Goal: Find specific page/section: Find specific page/section

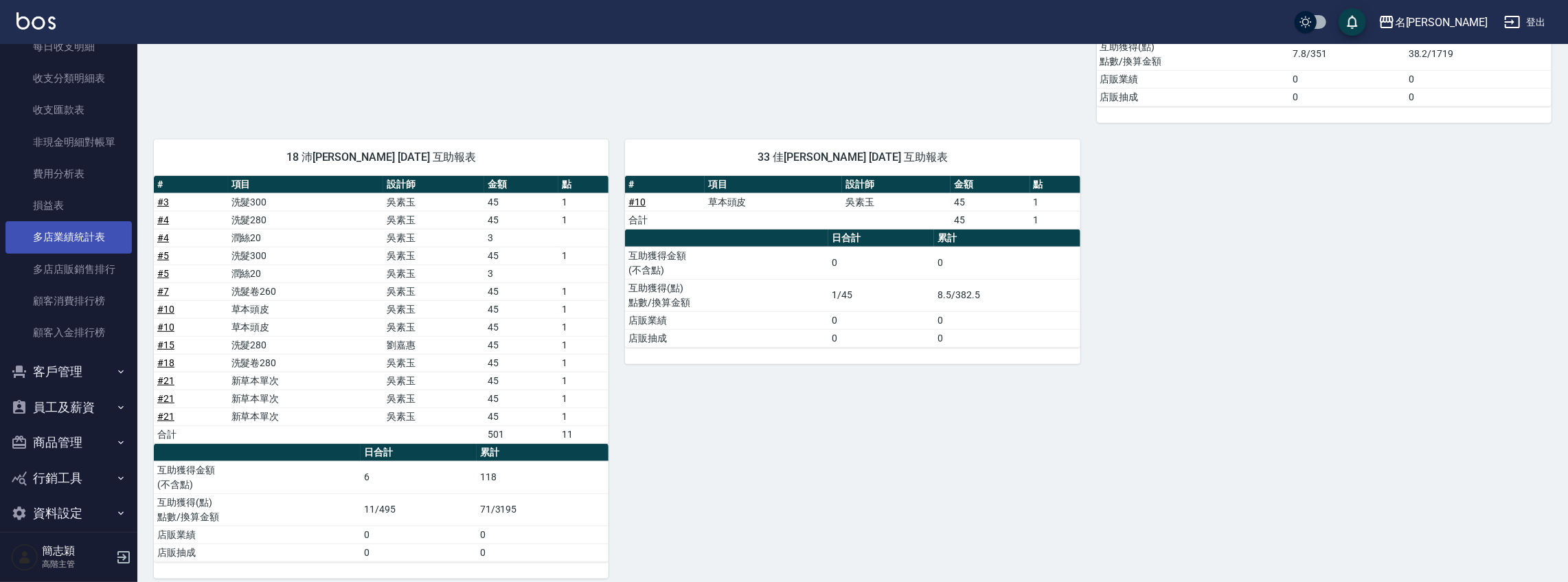
scroll to position [1193, 0]
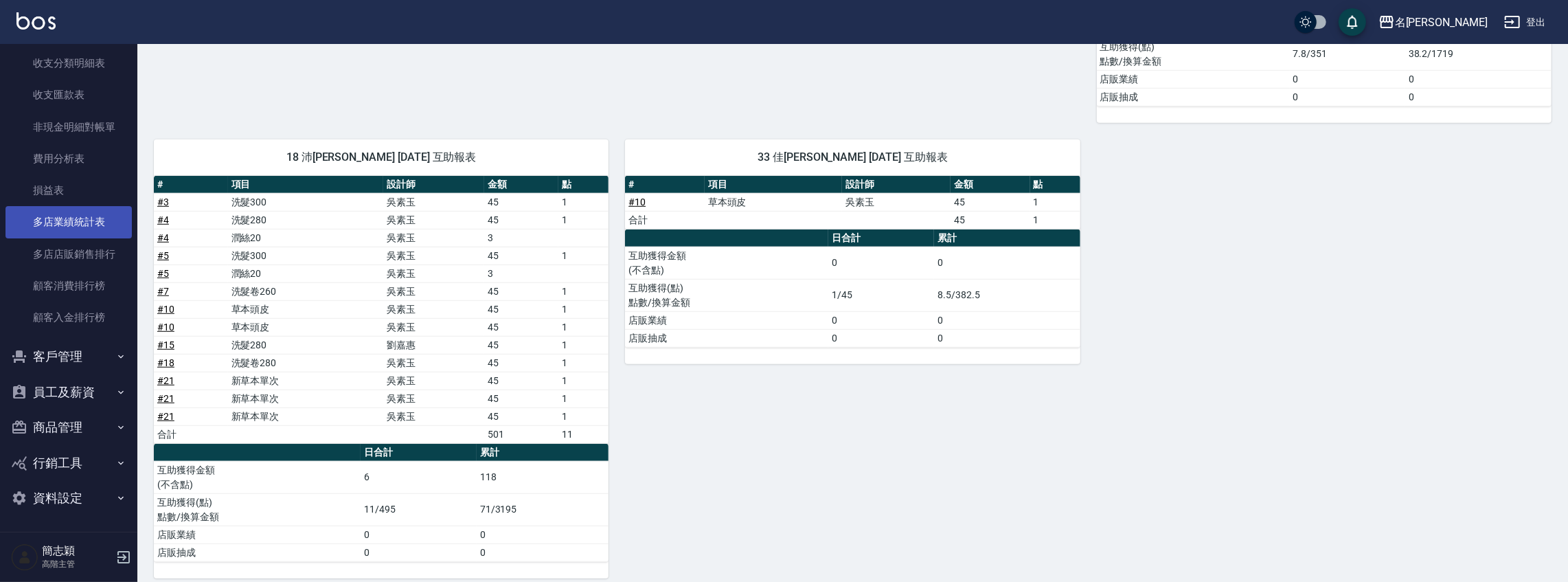
click at [67, 220] on link "多店業績統計表" at bounding box center [68, 222] width 126 height 32
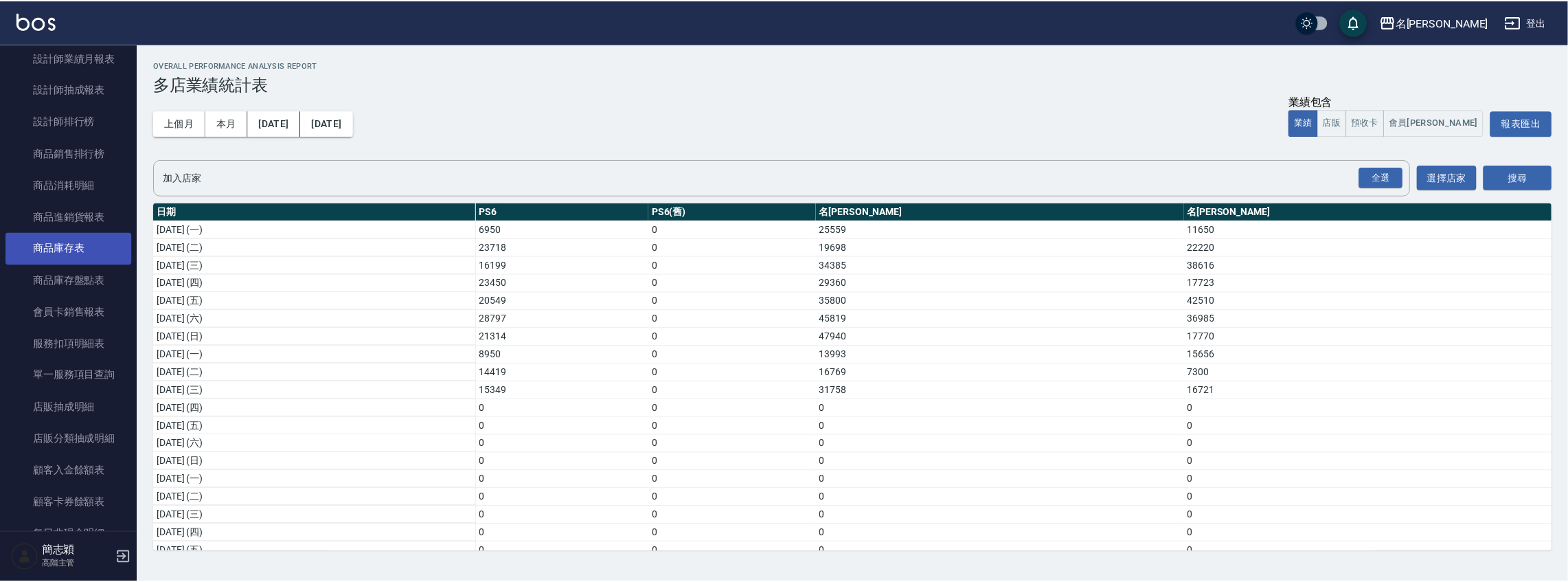
scroll to position [125, 0]
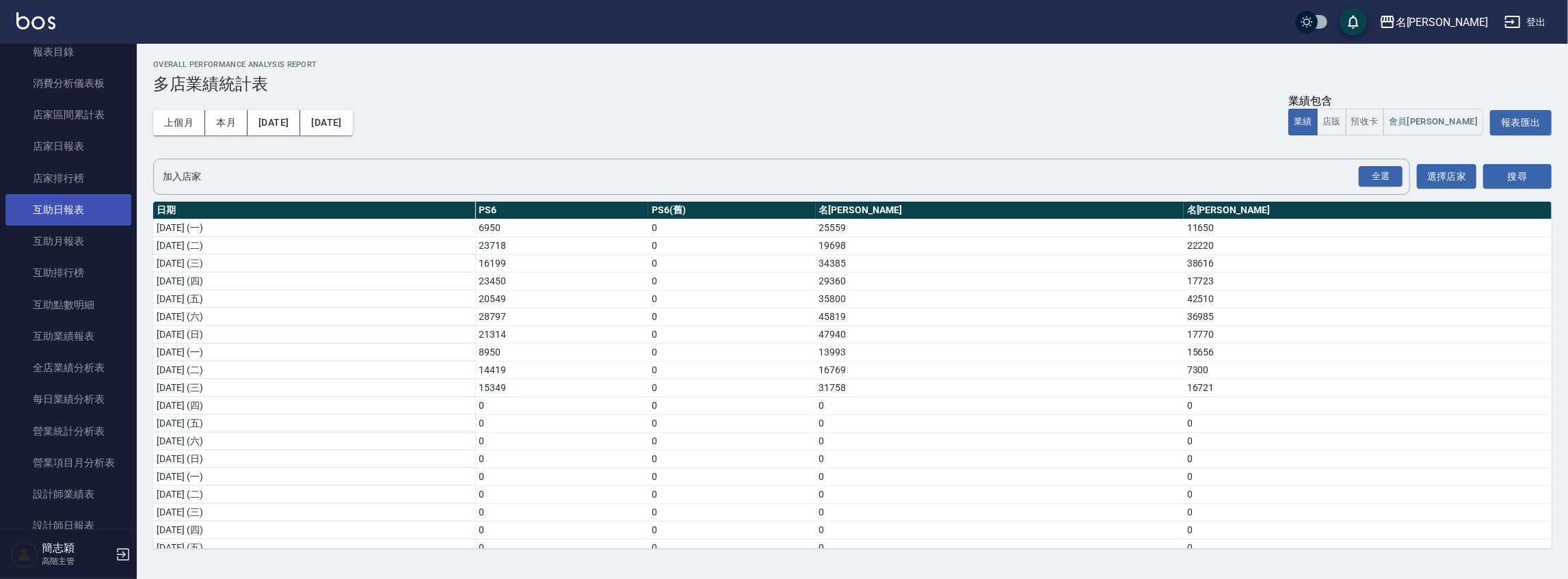
click at [89, 210] on link "互助日報表" at bounding box center [68, 210] width 126 height 32
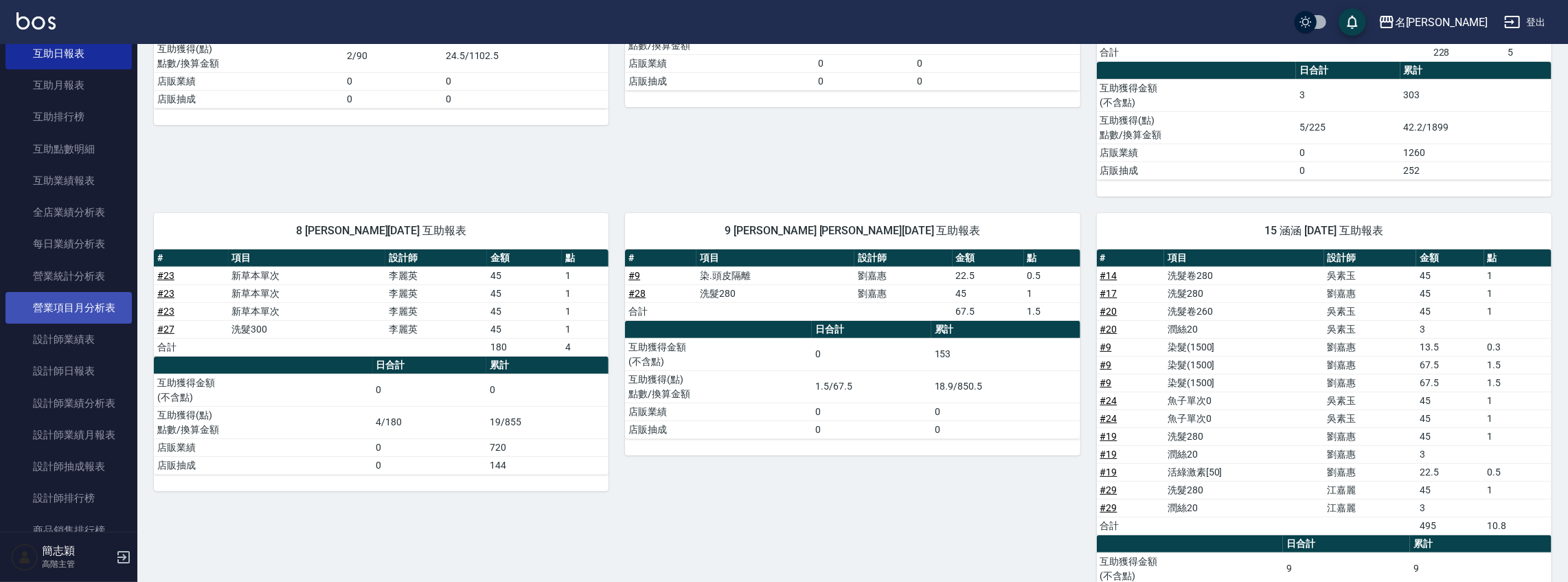
scroll to position [445, 0]
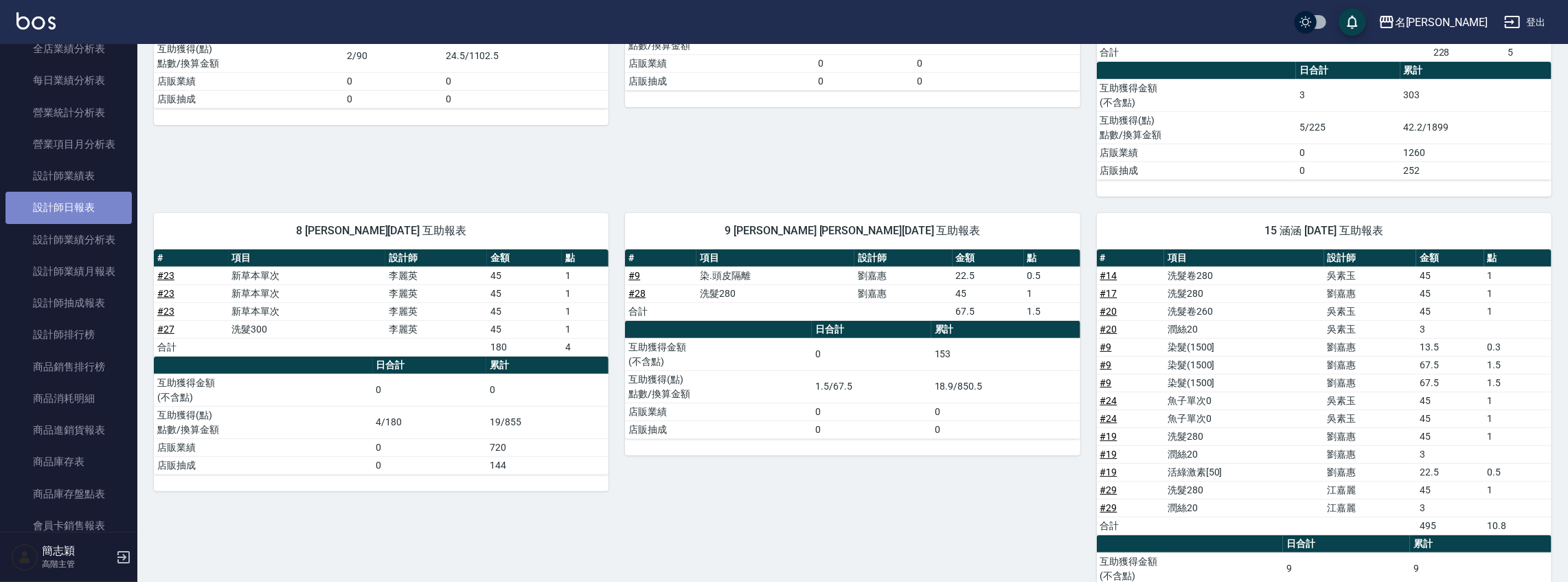
click at [85, 207] on link "設計師日報表" at bounding box center [68, 207] width 126 height 32
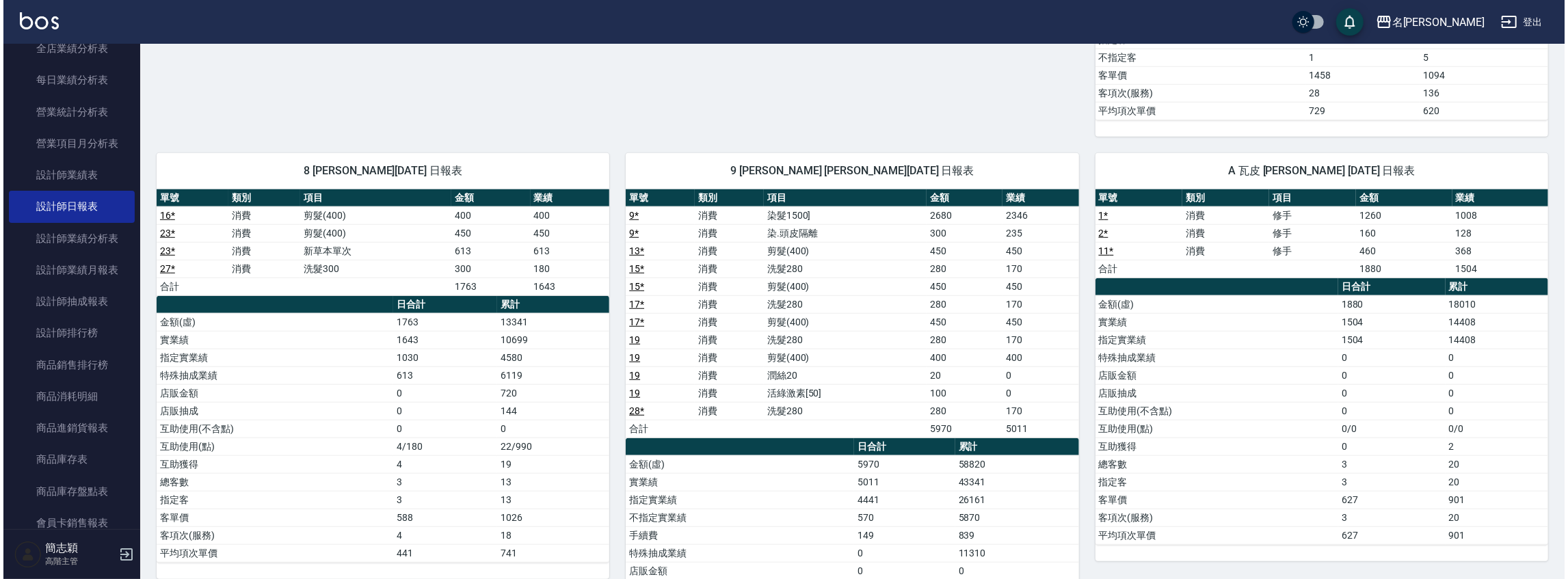
scroll to position [900, 0]
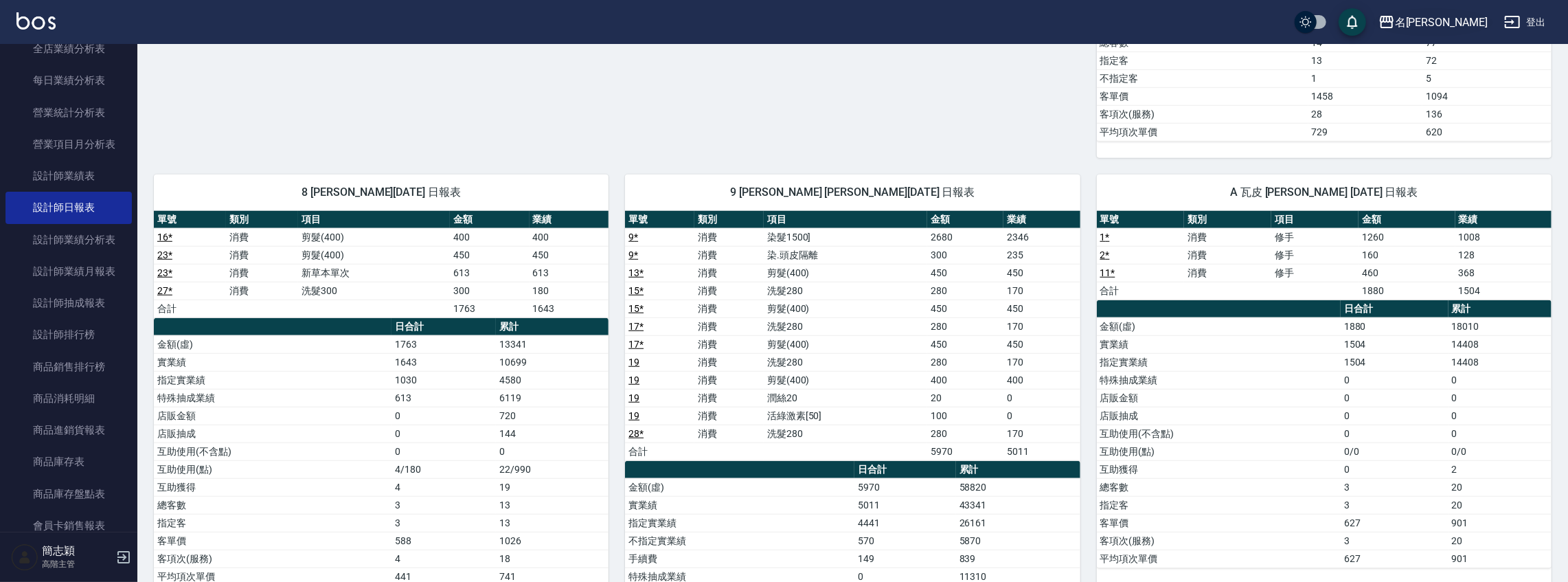
click at [1457, 19] on div "名留中和" at bounding box center [1441, 22] width 93 height 17
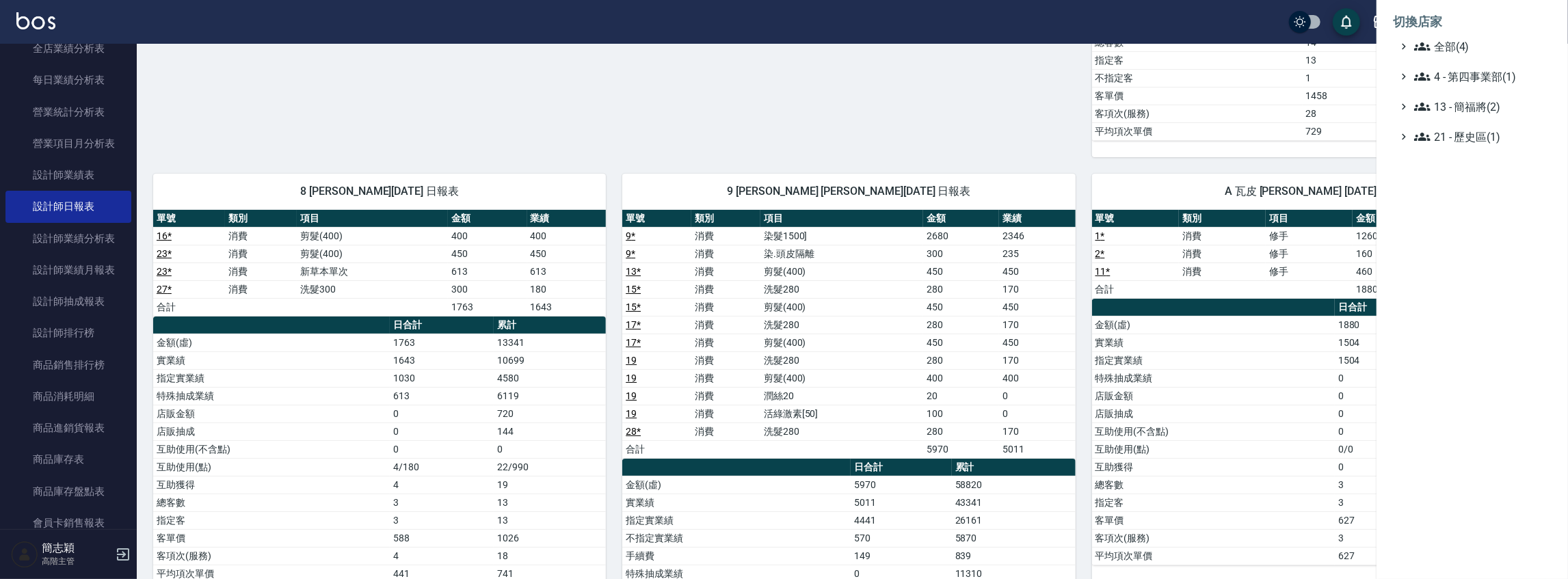
click at [1451, 34] on li "切換店家" at bounding box center [1472, 22] width 159 height 33
click at [1449, 39] on span "全部(4)" at bounding box center [1479, 46] width 132 height 17
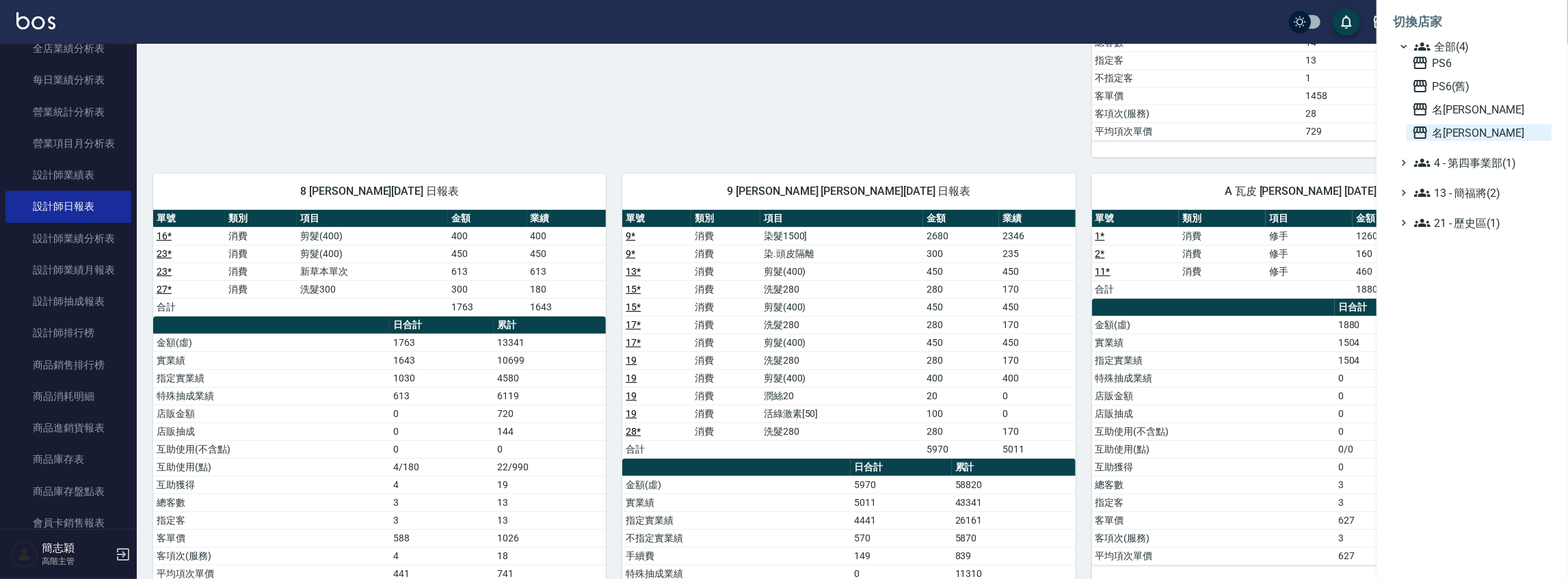
click at [1452, 135] on span "名[PERSON_NAME]" at bounding box center [1479, 132] width 134 height 17
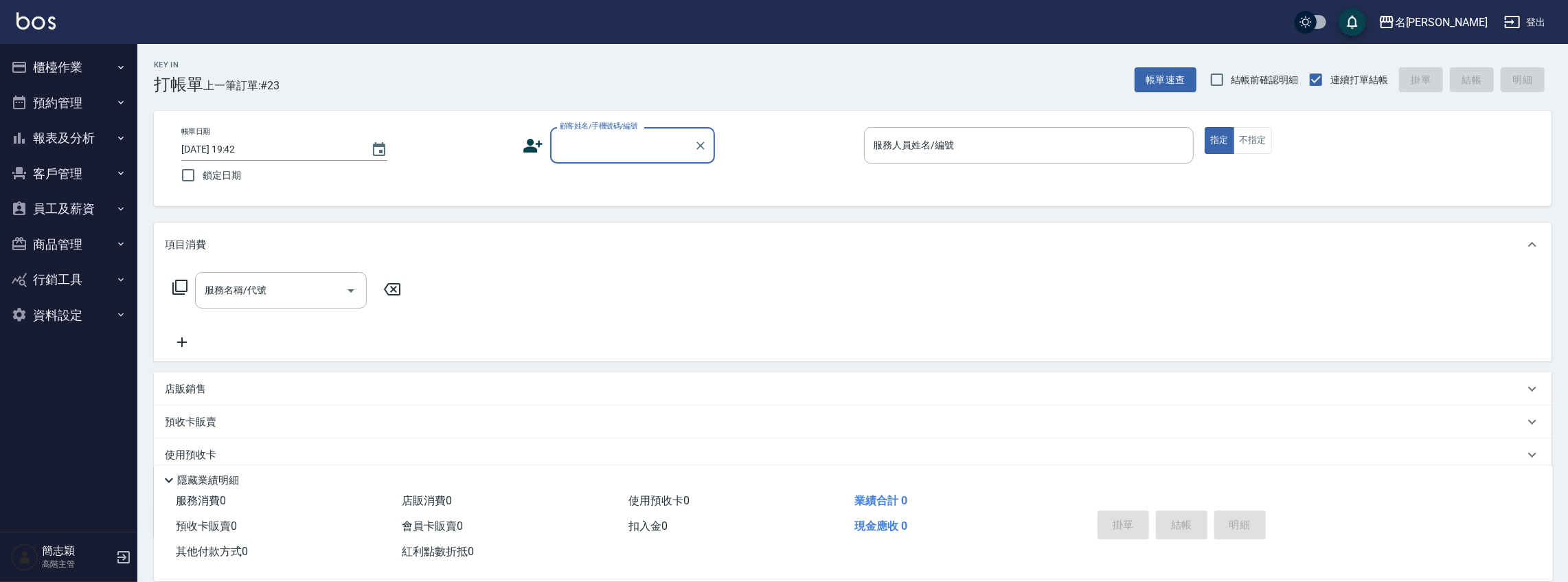
click at [70, 143] on button "報表及分析" at bounding box center [68, 137] width 126 height 36
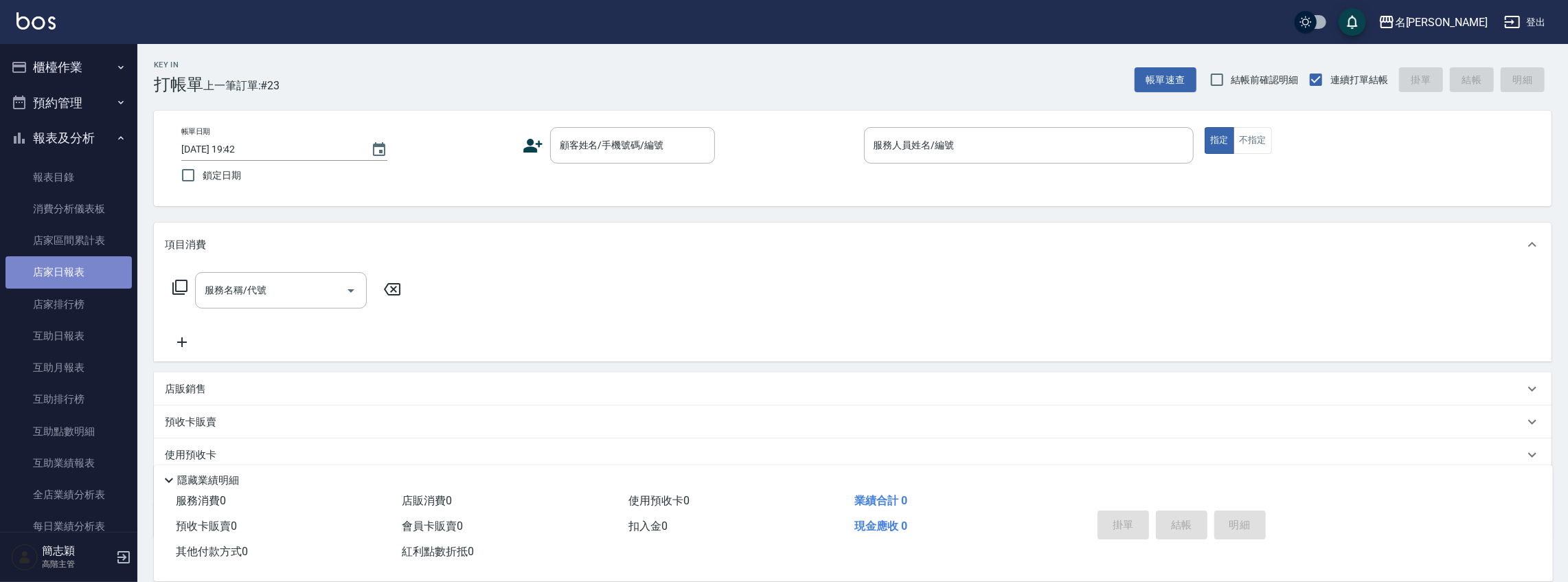
click at [87, 277] on link "店家日報表" at bounding box center [68, 272] width 126 height 32
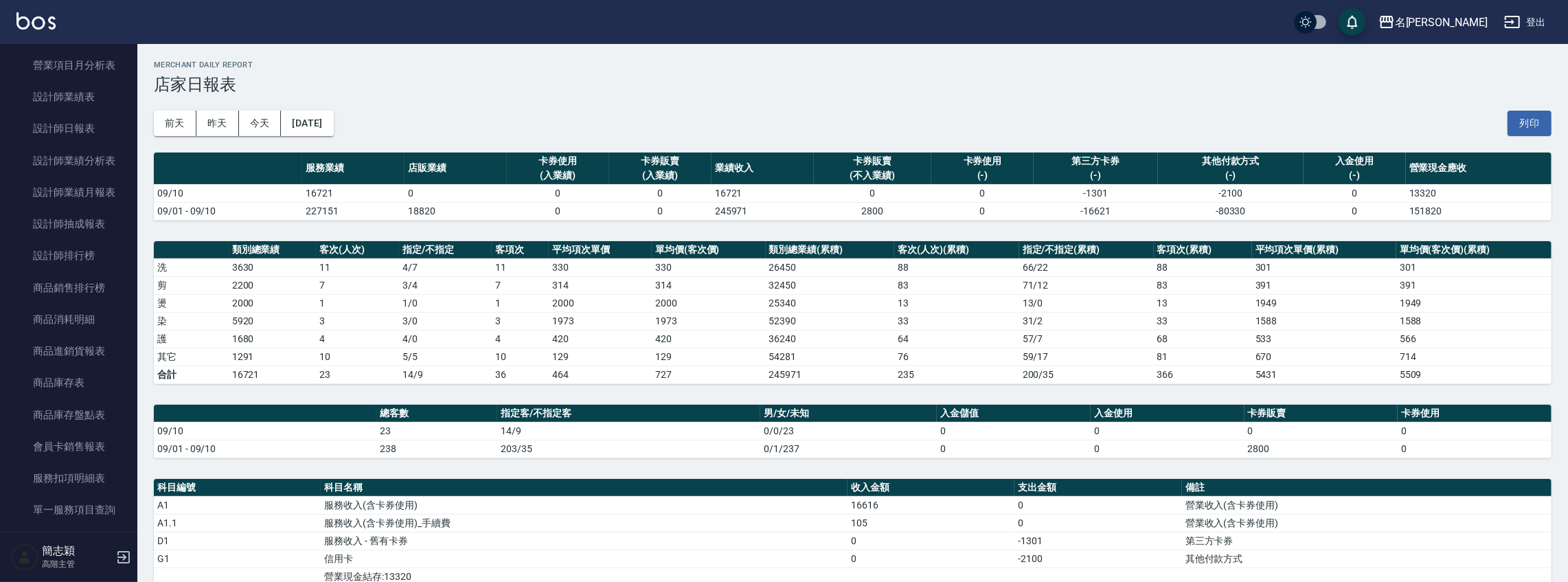
scroll to position [534, 0]
click at [87, 122] on link "設計師日報表" at bounding box center [68, 119] width 126 height 32
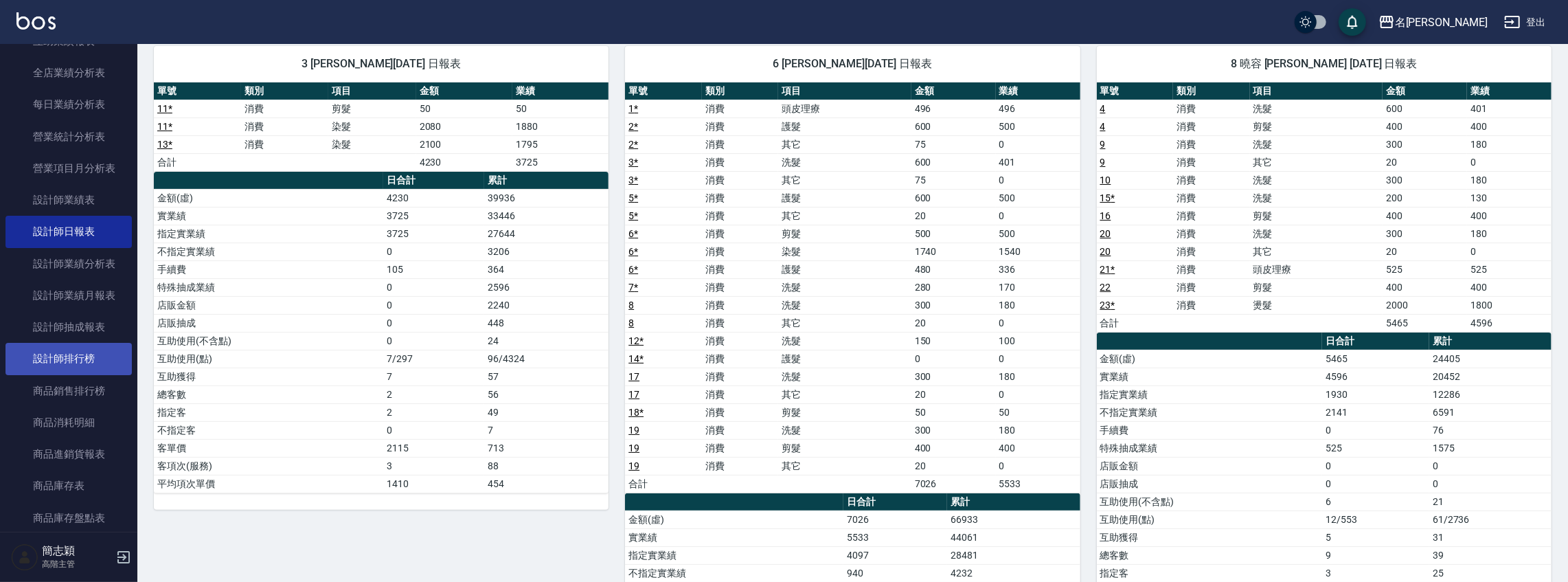
scroll to position [214, 0]
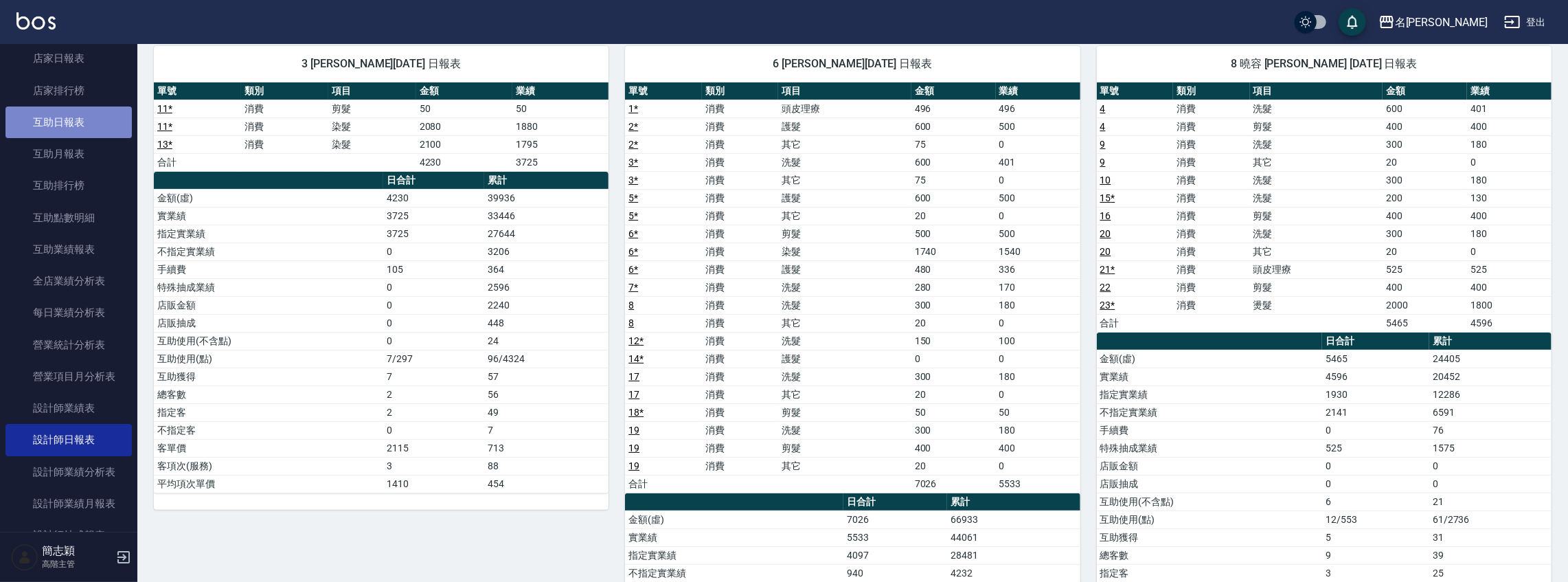
click at [91, 109] on link "互助日報表" at bounding box center [68, 122] width 126 height 32
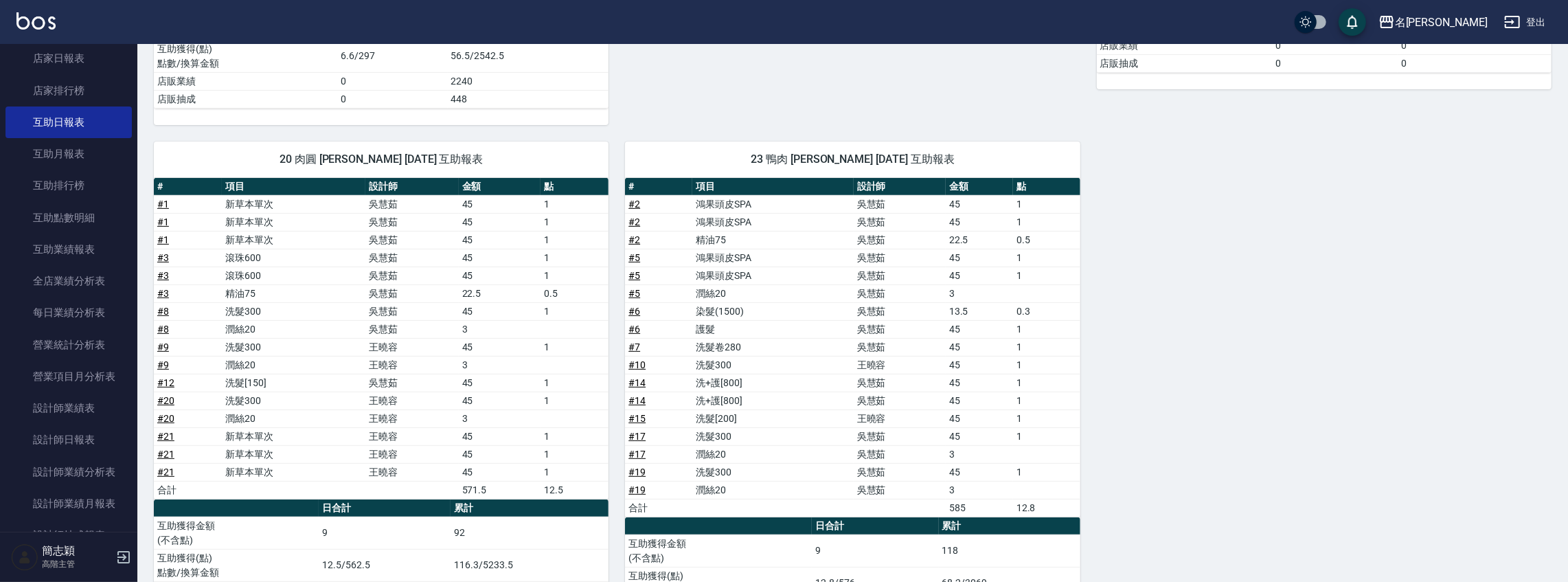
scroll to position [503, 0]
